Goal: Navigation & Orientation: Understand site structure

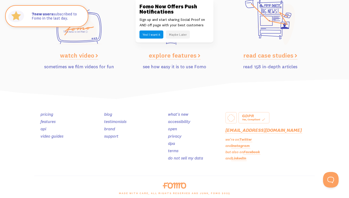
scroll to position [2587, 0]
click at [171, 126] on link "open" at bounding box center [172, 128] width 9 height 5
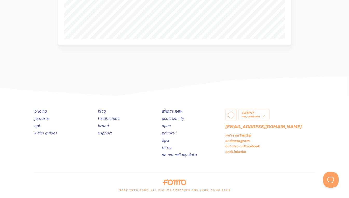
scroll to position [262, 0]
click at [181, 119] on link "accessibility" at bounding box center [173, 118] width 22 height 5
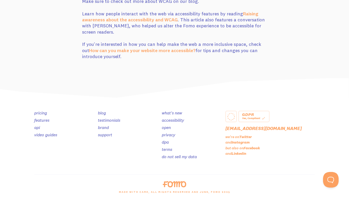
scroll to position [282, 0]
click at [111, 120] on link "testimonials" at bounding box center [109, 120] width 22 height 5
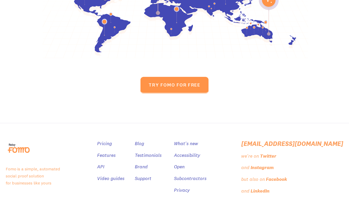
scroll to position [2510, 0]
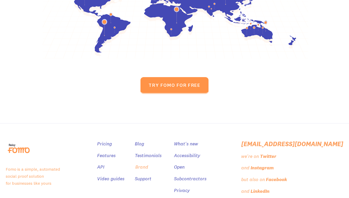
click at [148, 163] on link "Brand" at bounding box center [141, 167] width 13 height 8
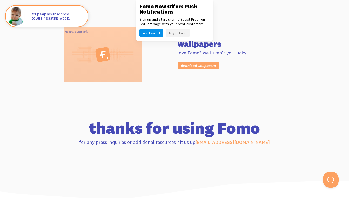
scroll to position [431, 0]
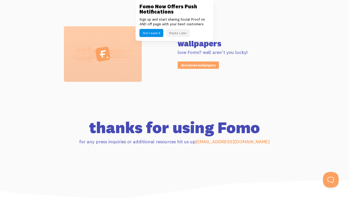
click at [195, 81] on div "wallpapers love Fomo? well aren't you lucky! download wallpapers" at bounding box center [174, 53] width 287 height 55
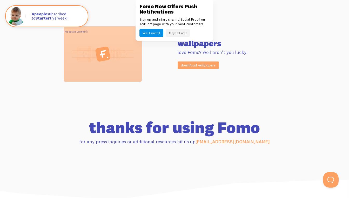
click at [182, 29] on button "Maybe Later" at bounding box center [178, 33] width 24 height 8
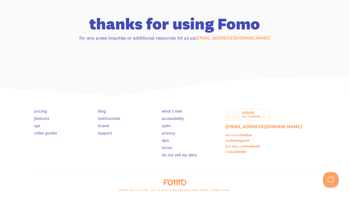
scroll to position [534, 0]
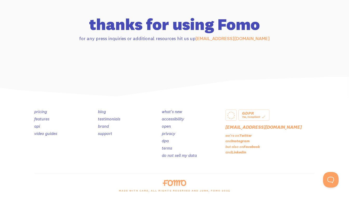
click at [107, 132] on link "support" at bounding box center [105, 133] width 14 height 5
click at [176, 110] on link "what's new" at bounding box center [172, 111] width 20 height 5
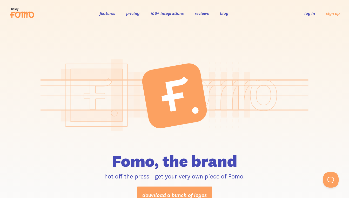
scroll to position [0, 0]
click at [174, 16] on link "106+ integrations" at bounding box center [168, 13] width 34 height 5
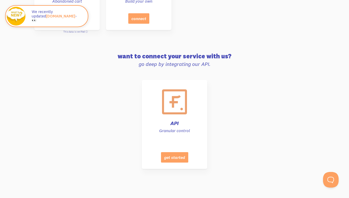
scroll to position [2506, 0]
